Goal: Information Seeking & Learning: Learn about a topic

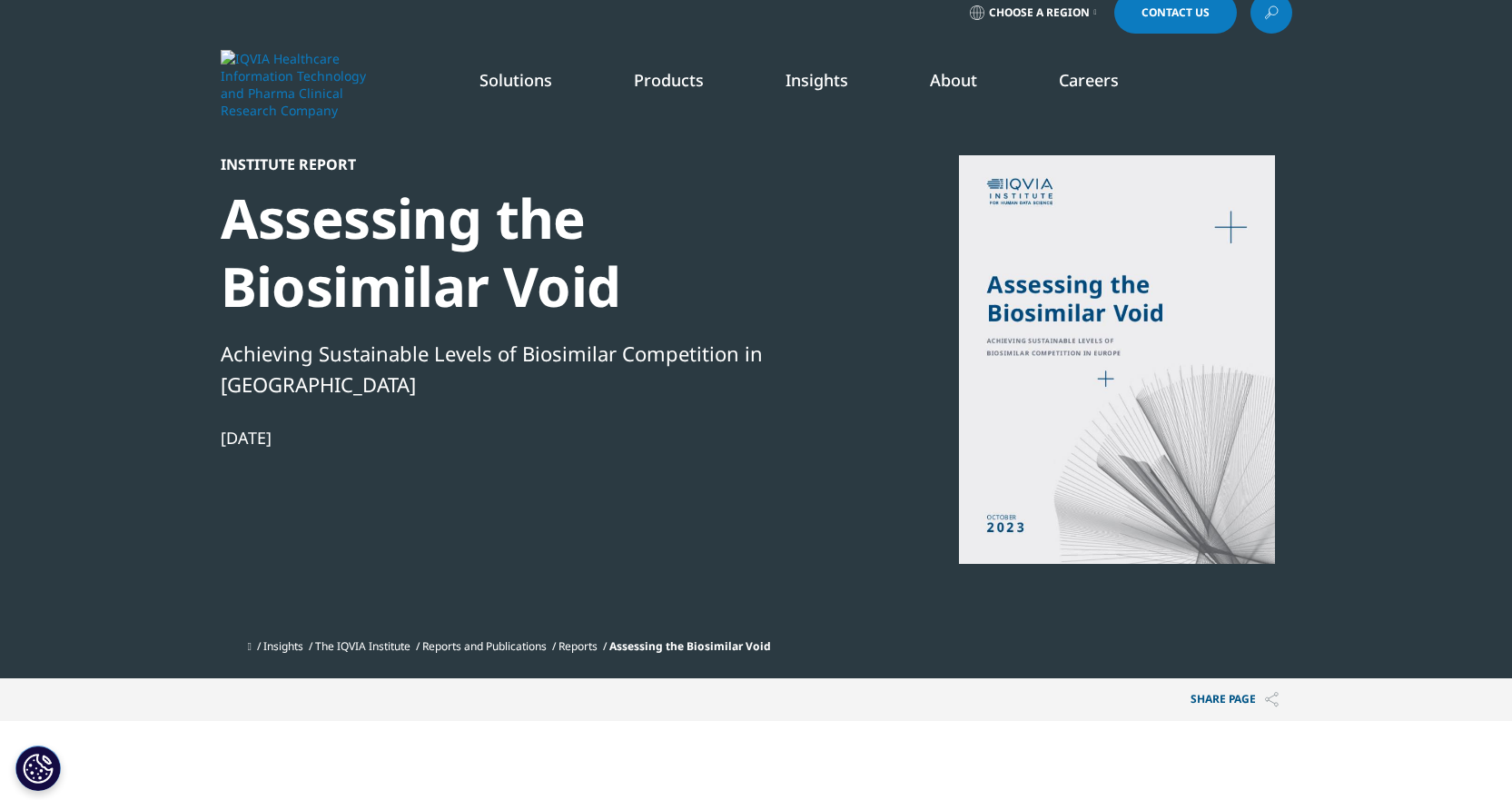
scroll to position [181, 0]
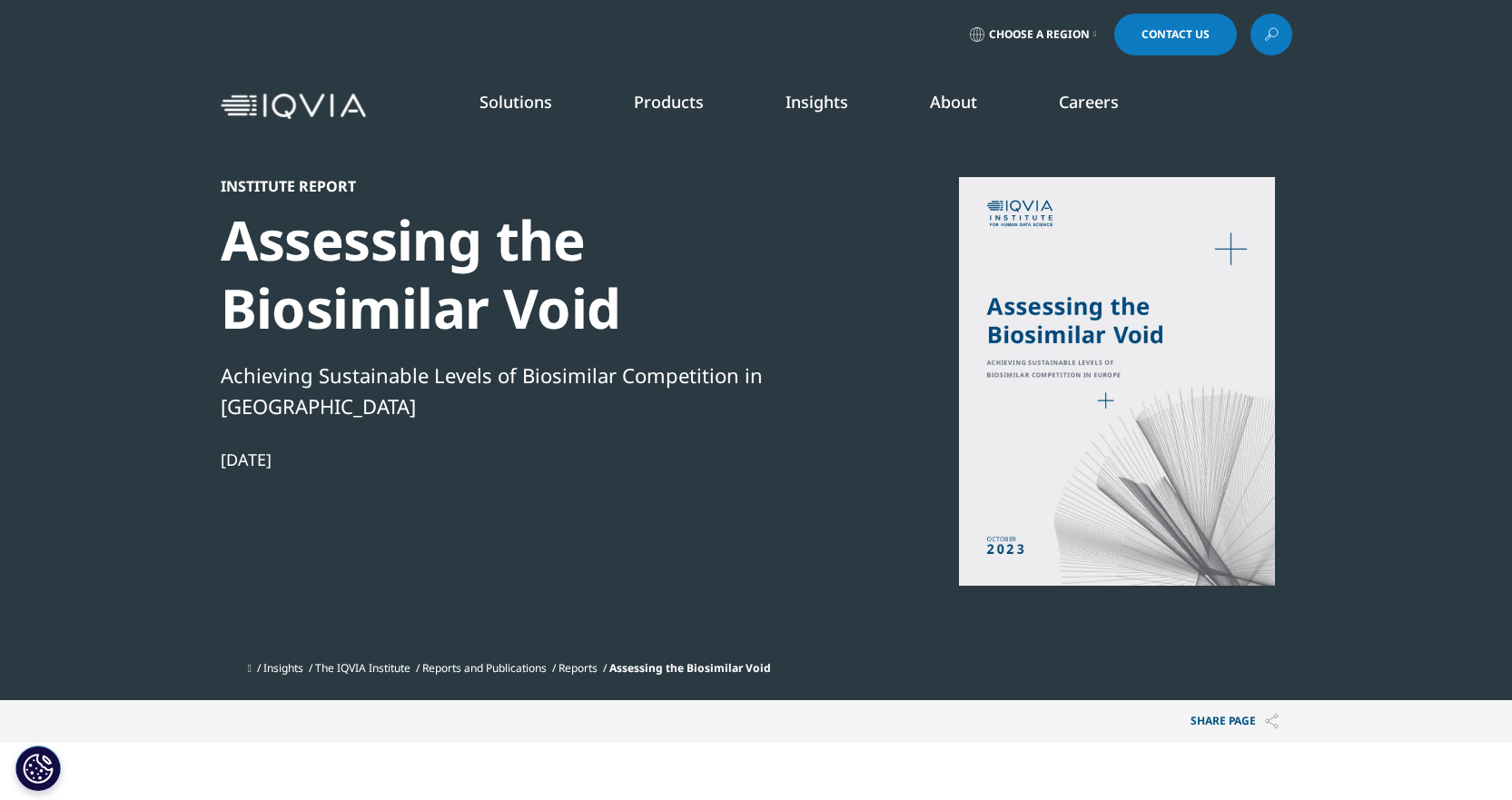
scroll to position [1004, 1071]
